Goal: Task Accomplishment & Management: Manage account settings

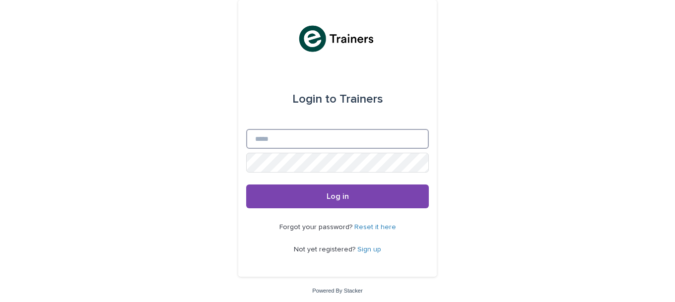
click at [341, 141] on input "Email" at bounding box center [337, 139] width 183 height 20
type input "**********"
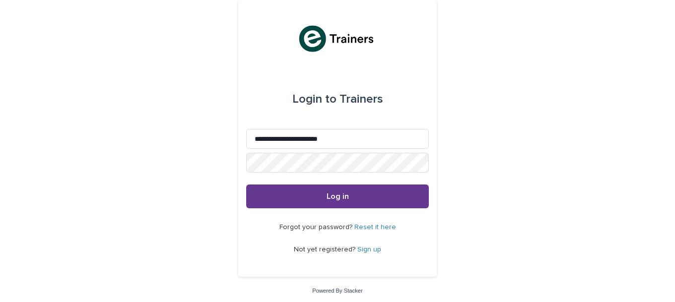
click at [339, 194] on span "Log in" at bounding box center [338, 197] width 22 height 8
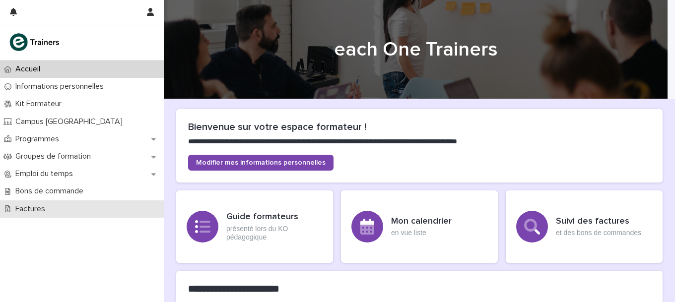
click at [37, 208] on p "Factures" at bounding box center [32, 209] width 42 height 9
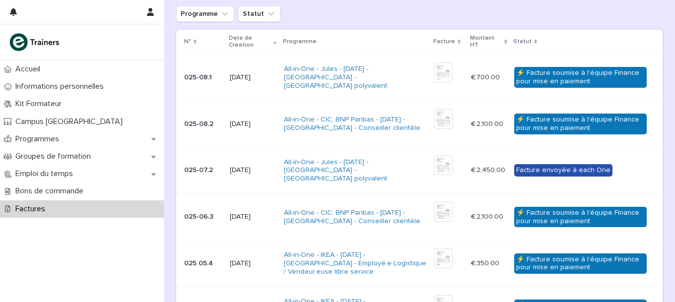
scroll to position [144, 0]
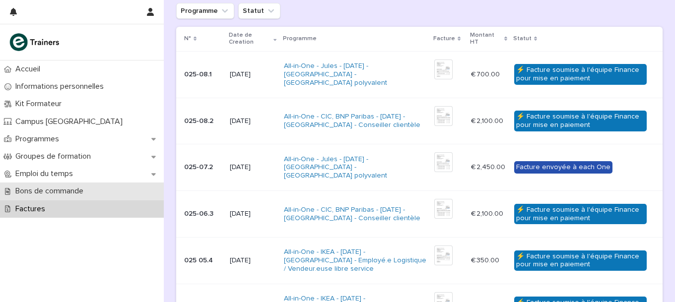
click at [63, 190] on p "Bons de commande" at bounding box center [51, 191] width 80 height 9
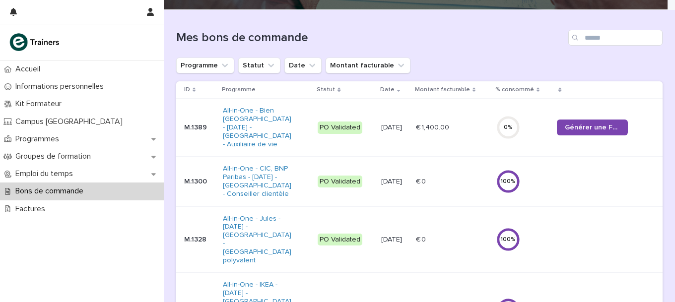
scroll to position [82, 0]
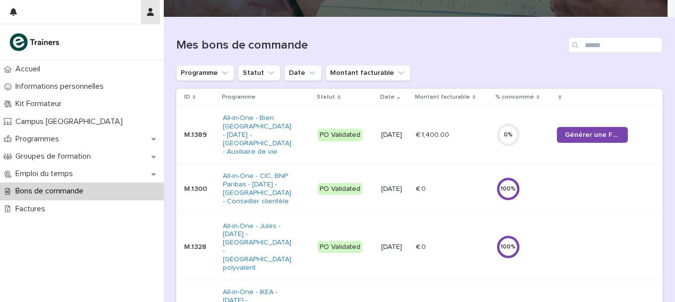
click at [149, 14] on icon "button" at bounding box center [150, 12] width 7 height 8
click at [103, 40] on p "Log Out" at bounding box center [121, 42] width 63 height 17
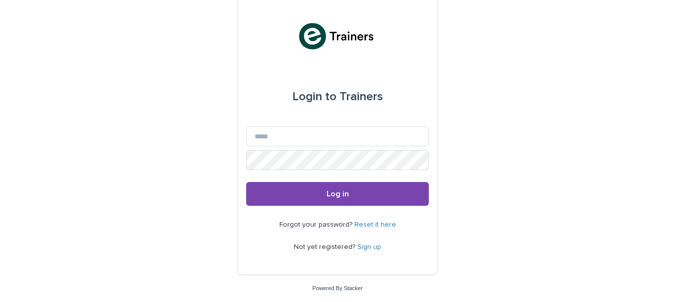
scroll to position [2, 0]
